Goal: Task Accomplishment & Management: Manage account settings

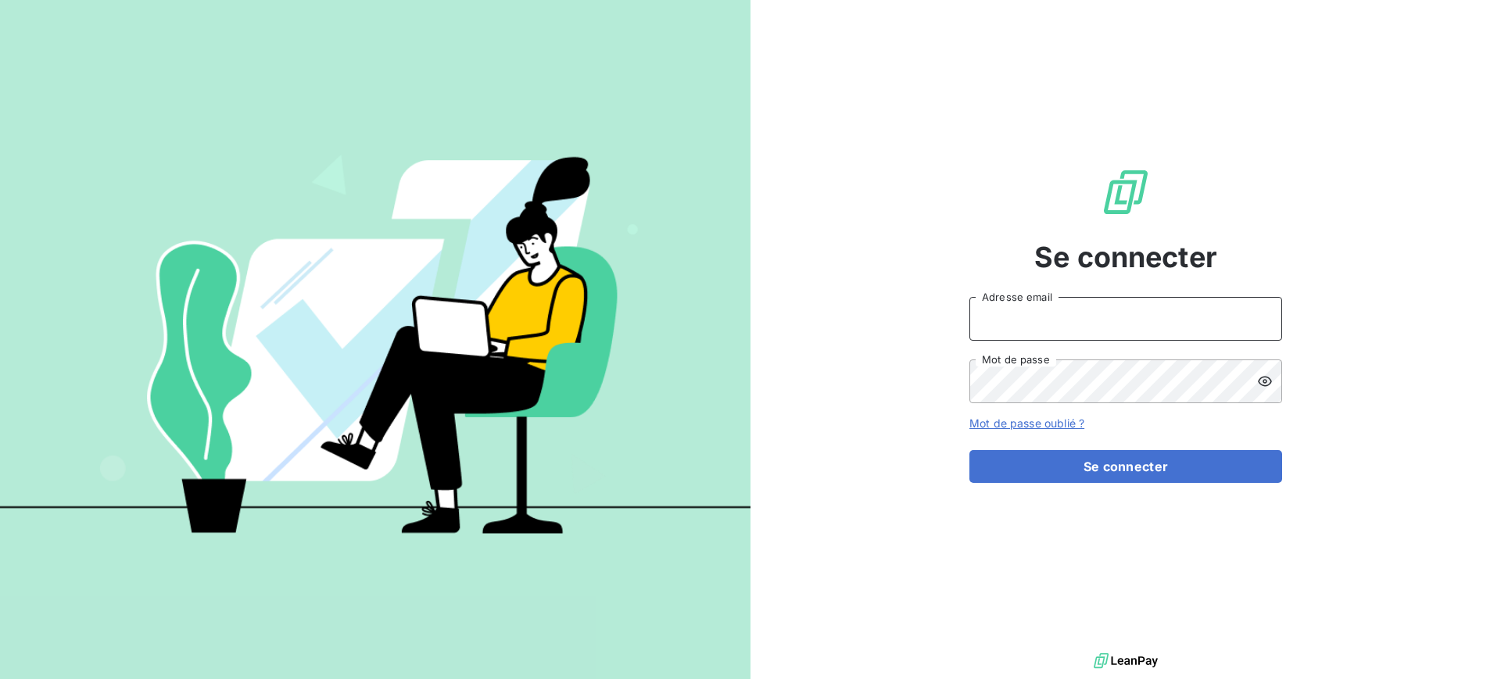
click at [1009, 320] on input "Adresse email" at bounding box center [1126, 319] width 313 height 44
type input "[PERSON_NAME][EMAIL_ADDRESS][DOMAIN_NAME]"
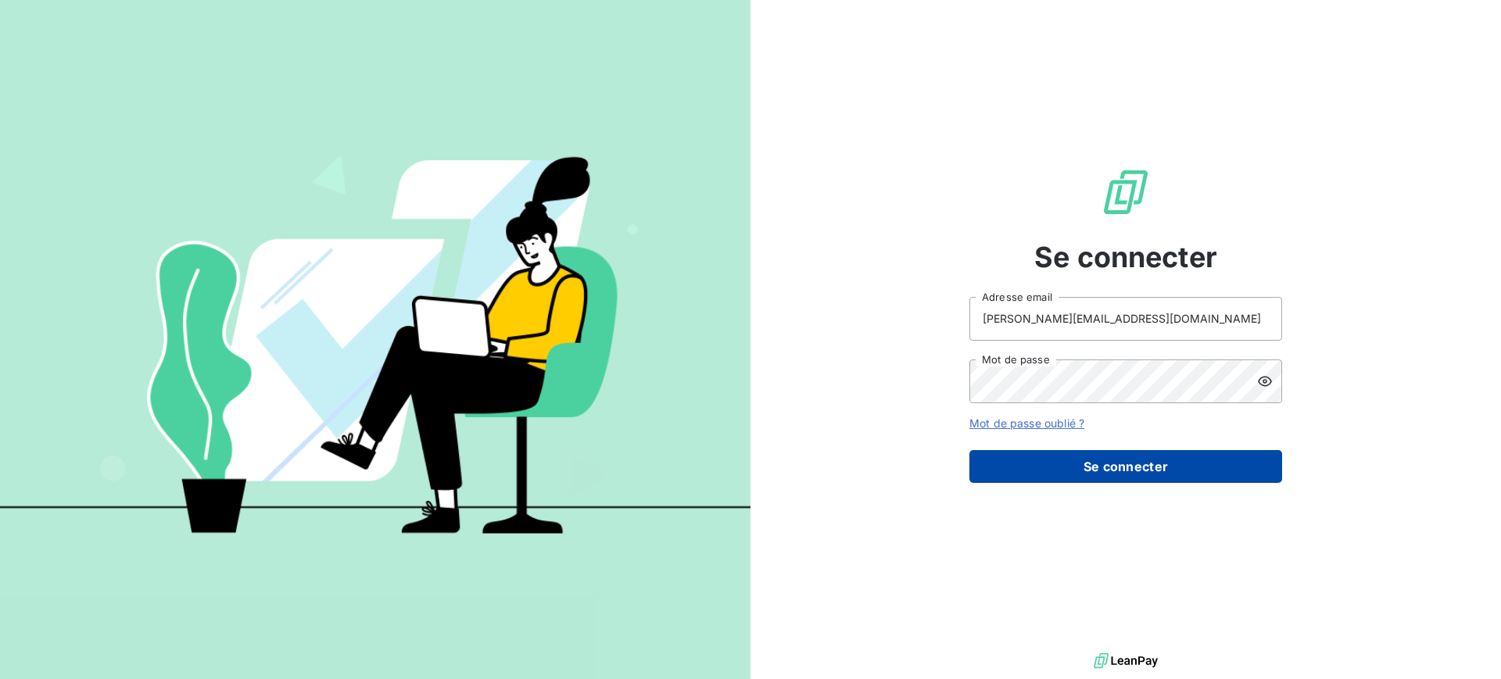
click at [1139, 461] on button "Se connecter" at bounding box center [1126, 466] width 313 height 33
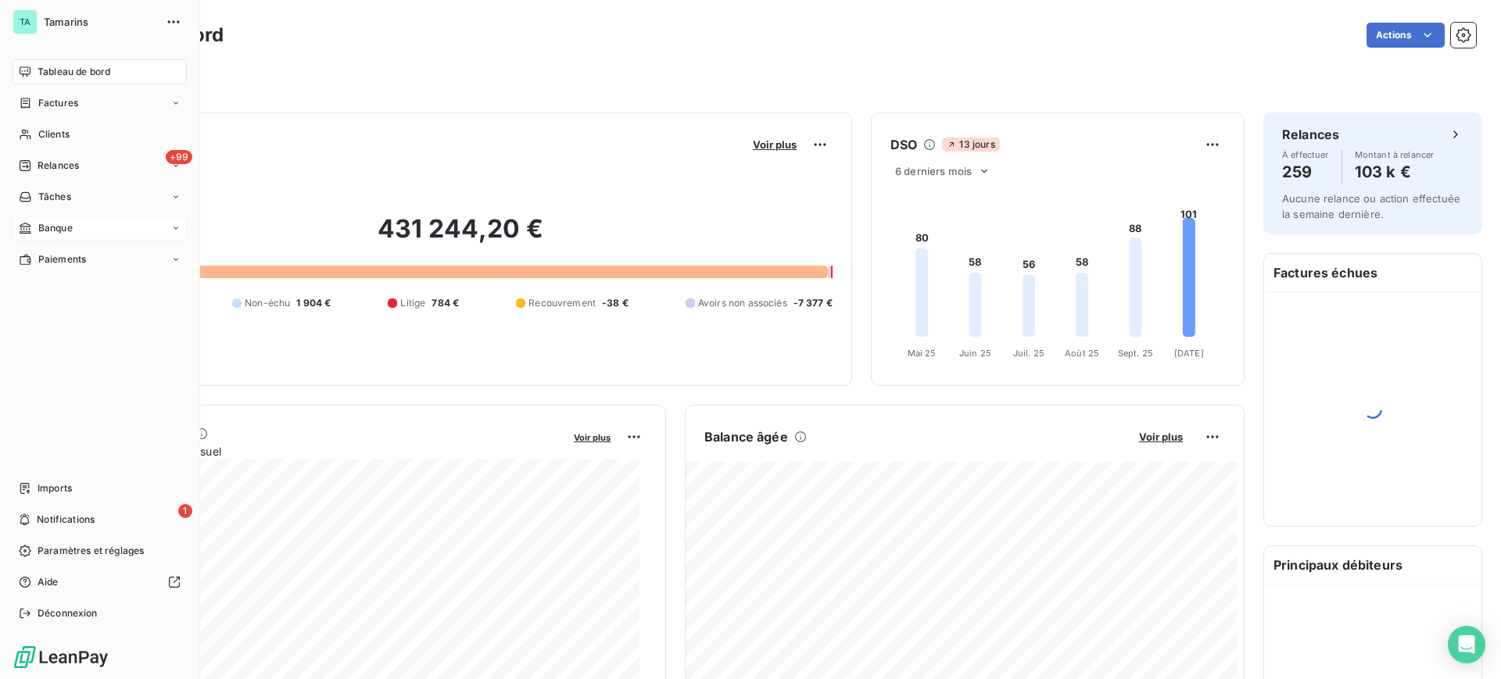
click at [46, 228] on span "Banque" at bounding box center [55, 228] width 34 height 14
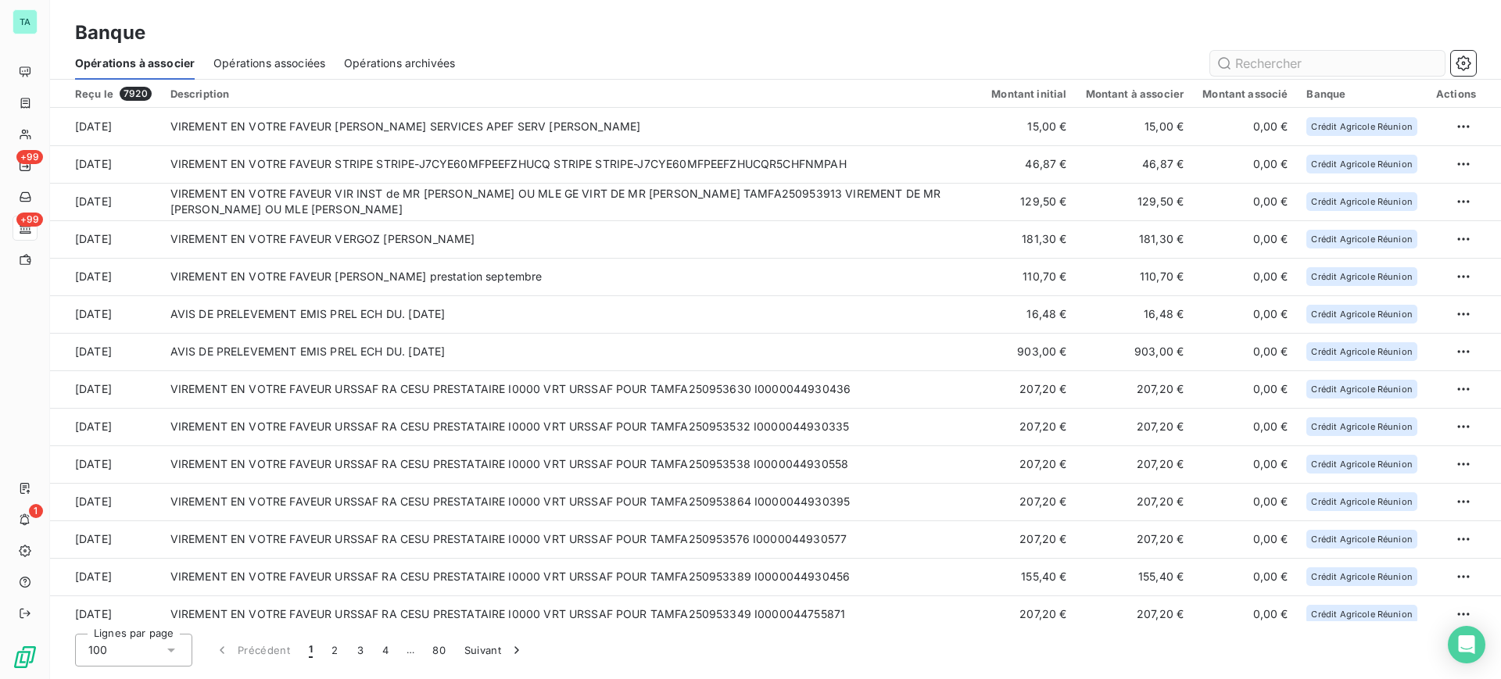
click at [1300, 59] on input "text" at bounding box center [1327, 63] width 235 height 25
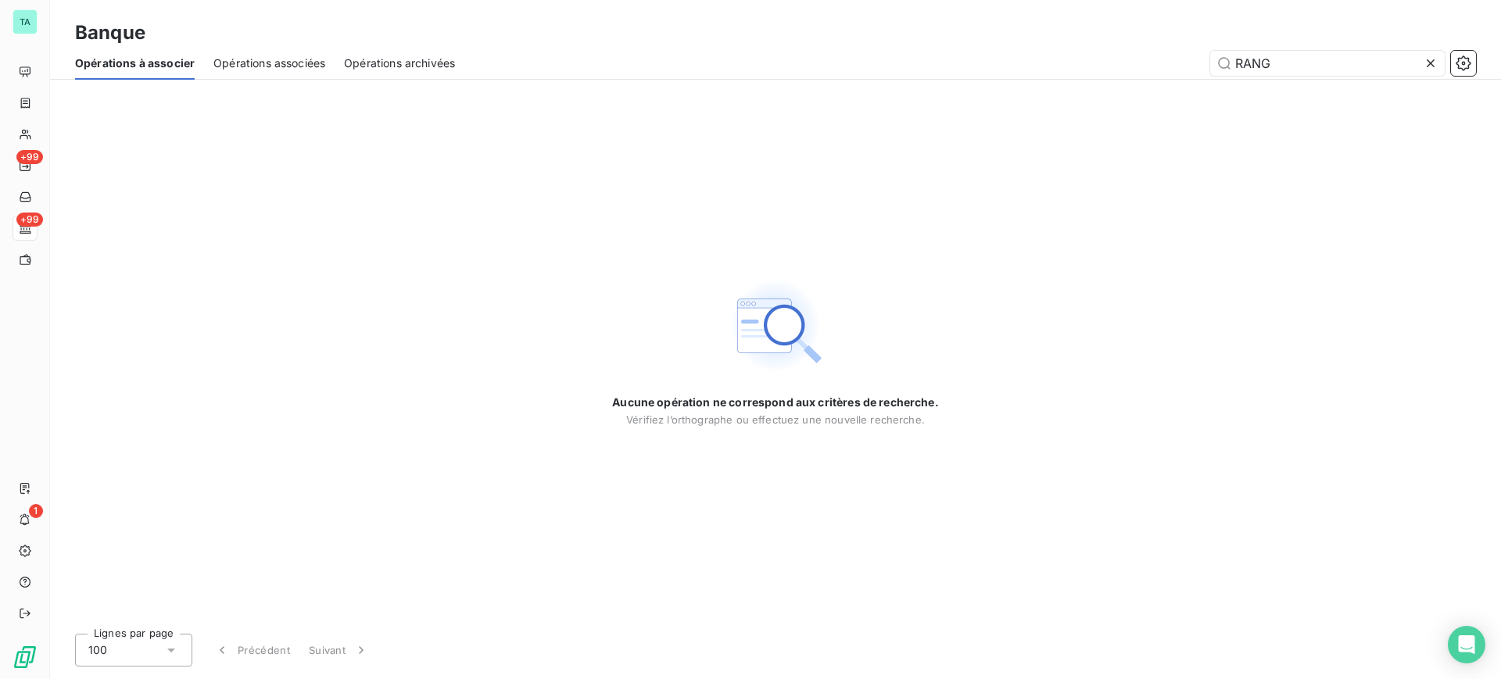
type input "RANG"
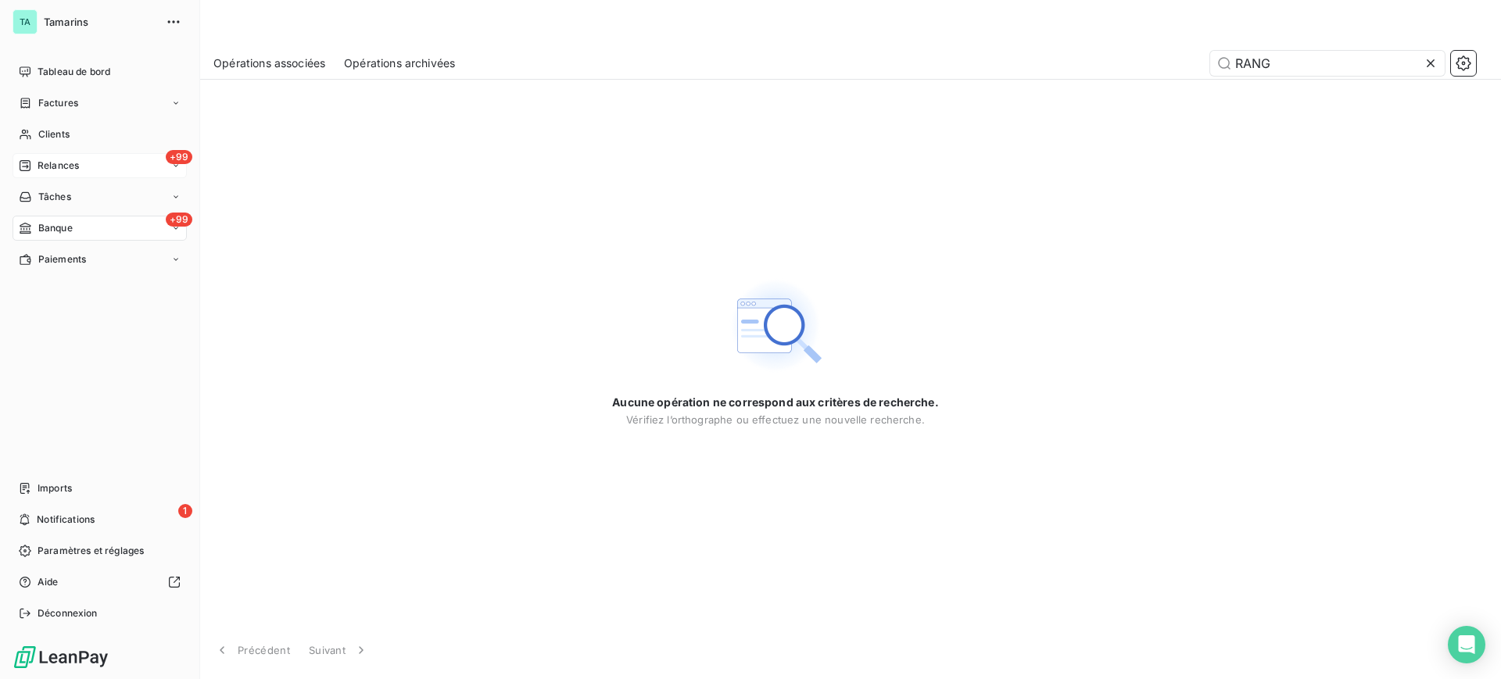
click at [59, 164] on span "Relances" at bounding box center [58, 166] width 41 height 14
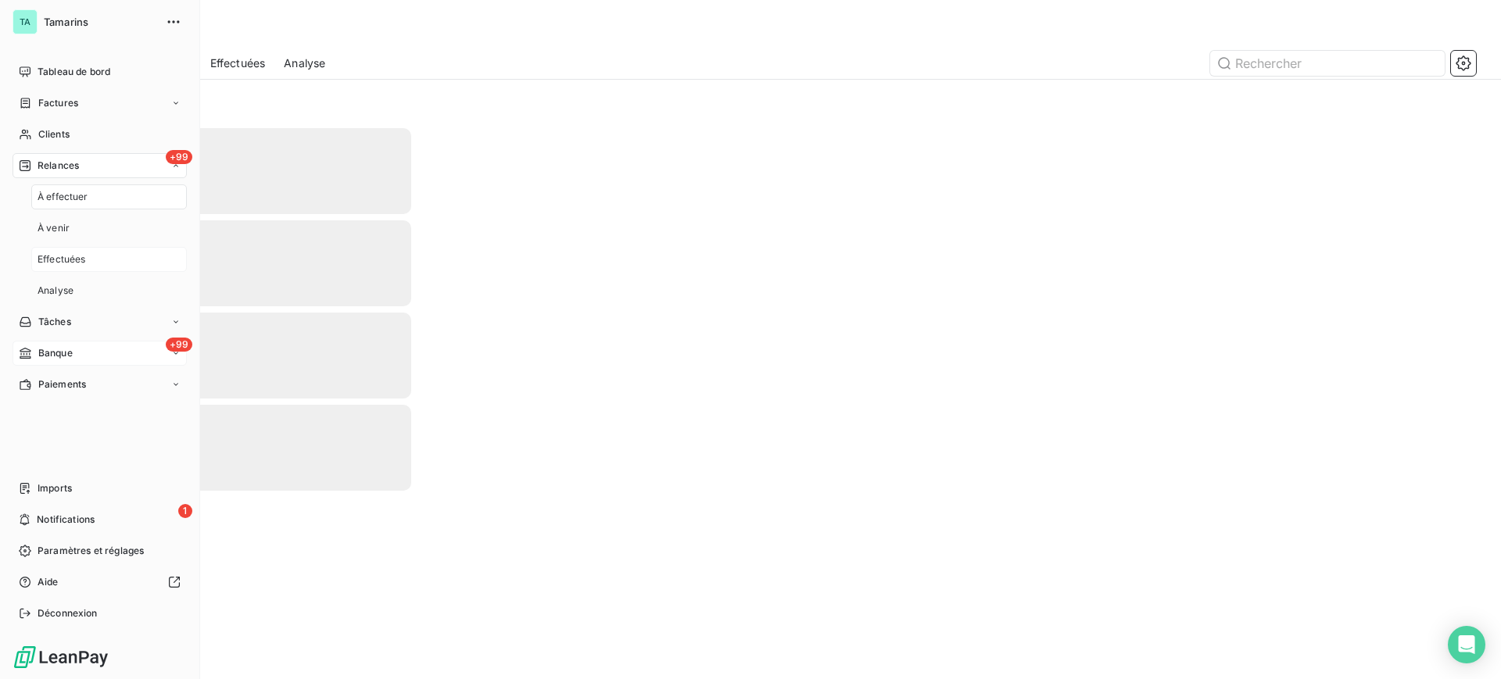
click at [66, 260] on span "Effectuées" at bounding box center [62, 260] width 48 height 14
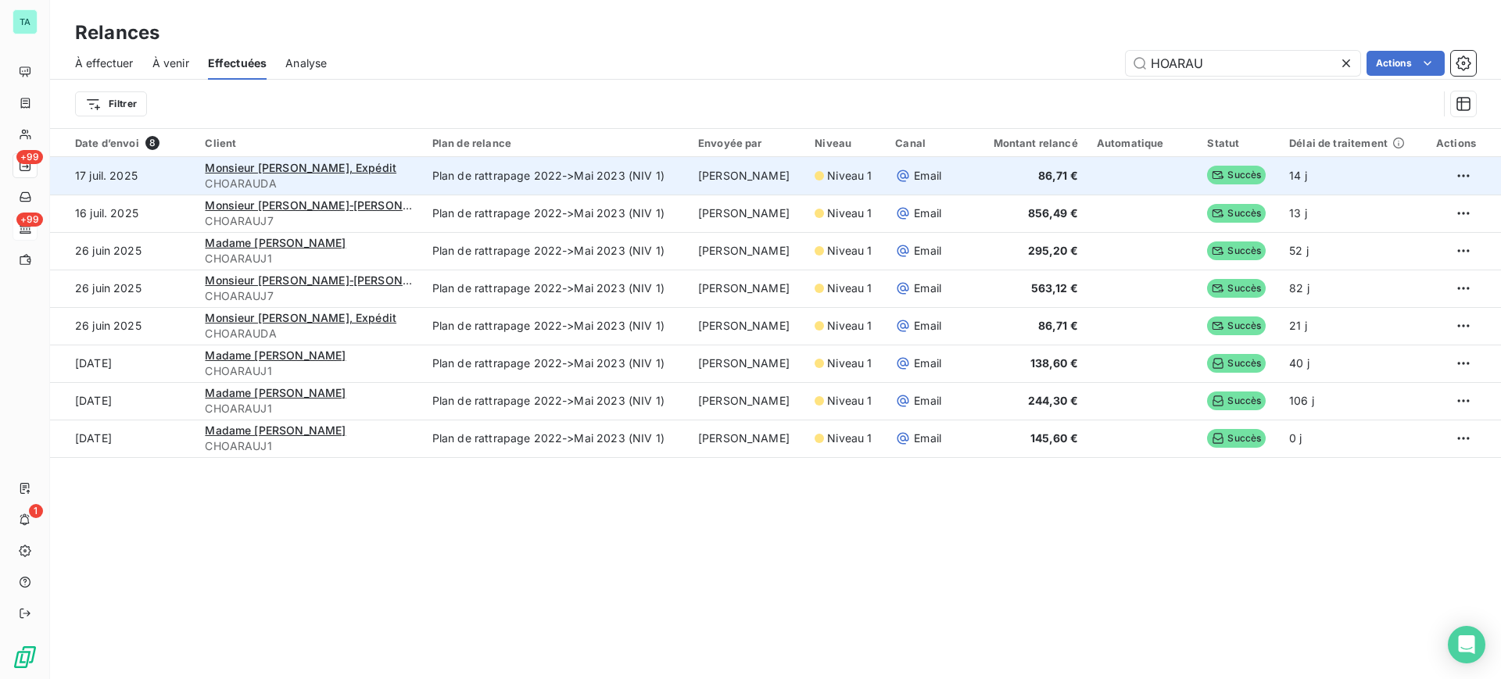
click at [479, 185] on td "Plan de rattrapage 2022->Mai 2023 (NIV 1)" at bounding box center [556, 176] width 266 height 38
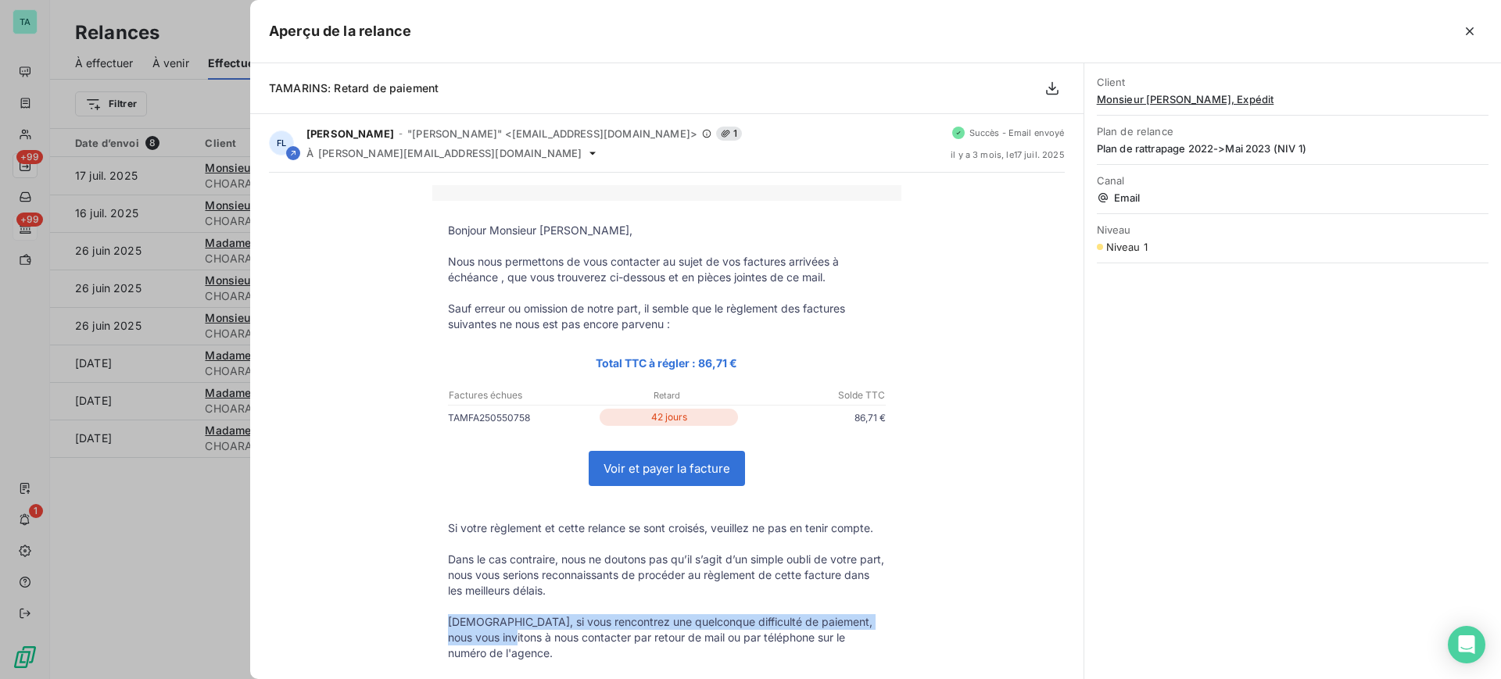
drag, startPoint x: 441, startPoint y: 623, endPoint x: 497, endPoint y: 645, distance: 60.4
click at [497, 645] on p "[DEMOGRAPHIC_DATA], si vous rencontrez une quelconque difficulté de paiement, n…" at bounding box center [667, 638] width 438 height 47
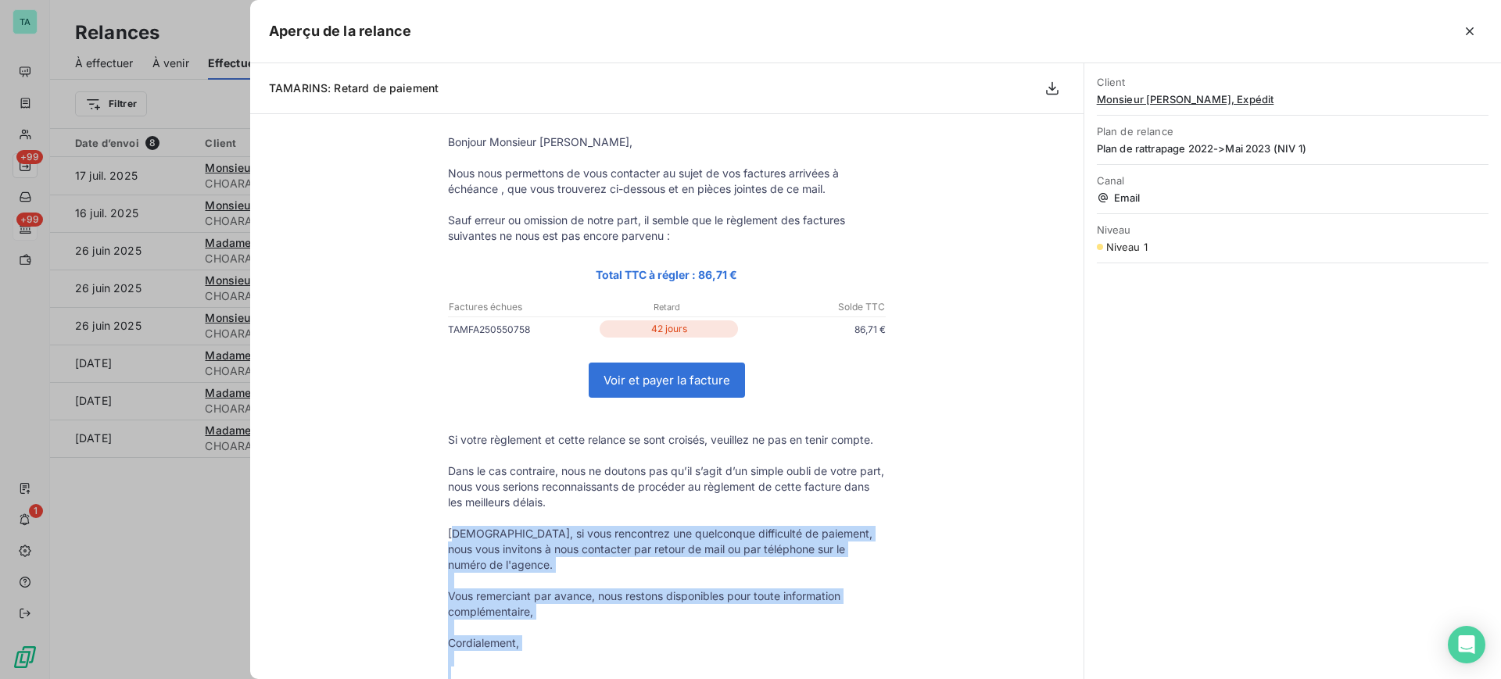
scroll to position [101, 0]
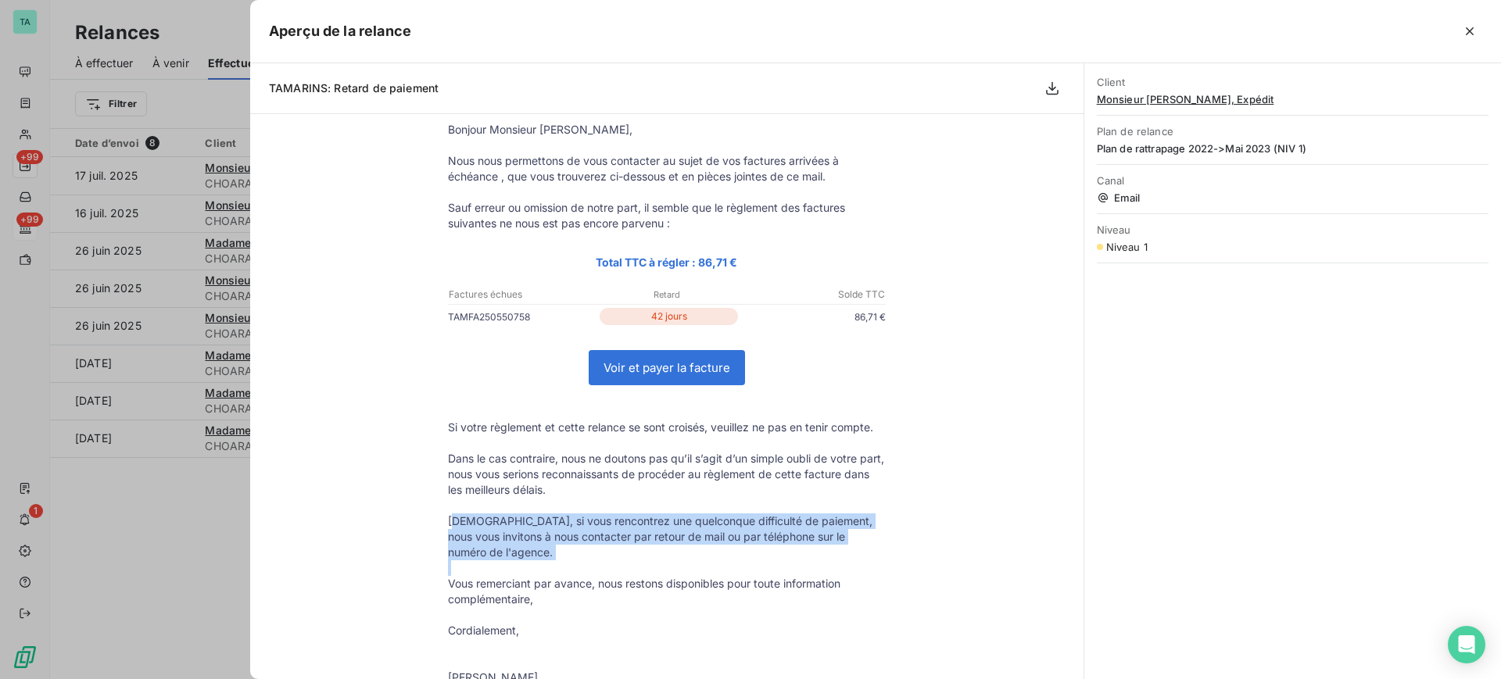
drag, startPoint x: 447, startPoint y: 622, endPoint x: 519, endPoint y: 572, distance: 88.1
click at [519, 572] on tbody "Bonjour Monsieur [PERSON_NAME], Nous nous permettons de vous contacter au sujet…" at bounding box center [666, 419] width 469 height 595
click at [519, 572] on p at bounding box center [667, 569] width 438 height 16
drag, startPoint x: 446, startPoint y: 519, endPoint x: 854, endPoint y: 604, distance: 417.0
click at [854, 604] on tbody "Bonjour Monsieur [PERSON_NAME], Nous nous permettons de vous contacter au sujet…" at bounding box center [666, 419] width 469 height 595
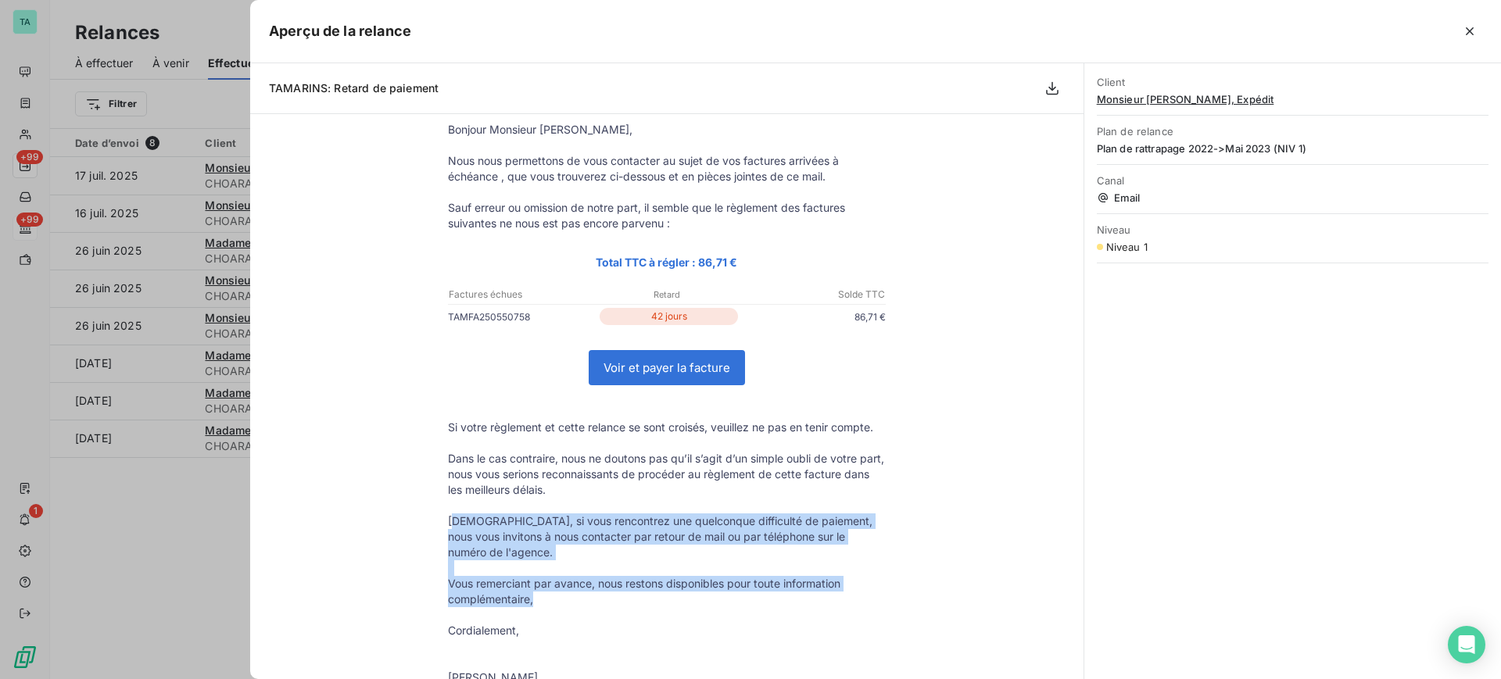
copy tbody "éanmoins, si vous rencontrez une quelconque difficulté de paiement, nous vous i…"
